Goal: Task Accomplishment & Management: Manage account settings

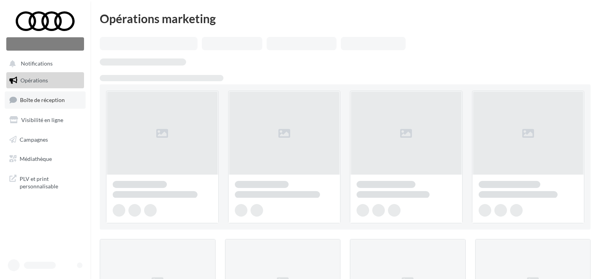
click at [45, 103] on span "Boîte de réception" at bounding box center [42, 100] width 45 height 7
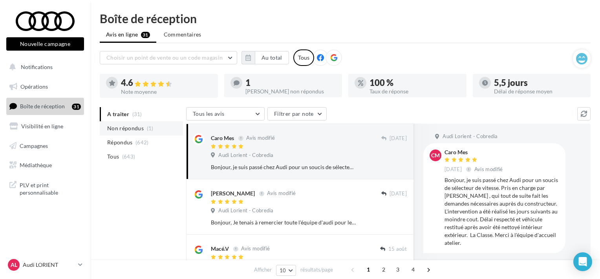
click at [137, 128] on span "Non répondus" at bounding box center [125, 128] width 37 height 8
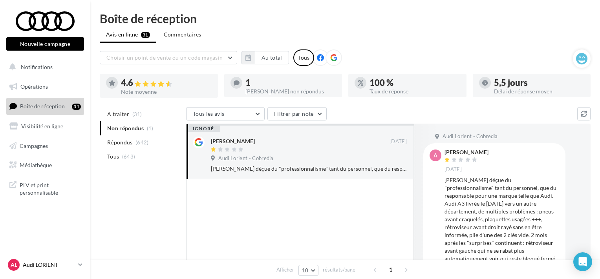
click at [51, 265] on p "Audi LORIENT" at bounding box center [49, 265] width 52 height 8
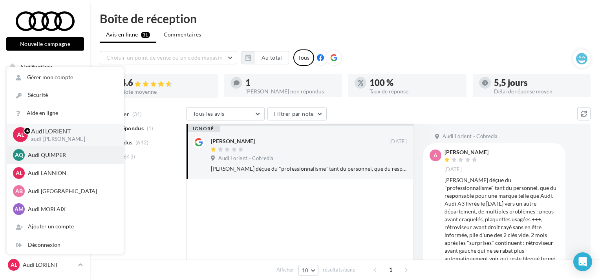
click at [54, 159] on p "Audi QUIMPER" at bounding box center [71, 155] width 86 height 8
